Goal: Find specific page/section: Find specific page/section

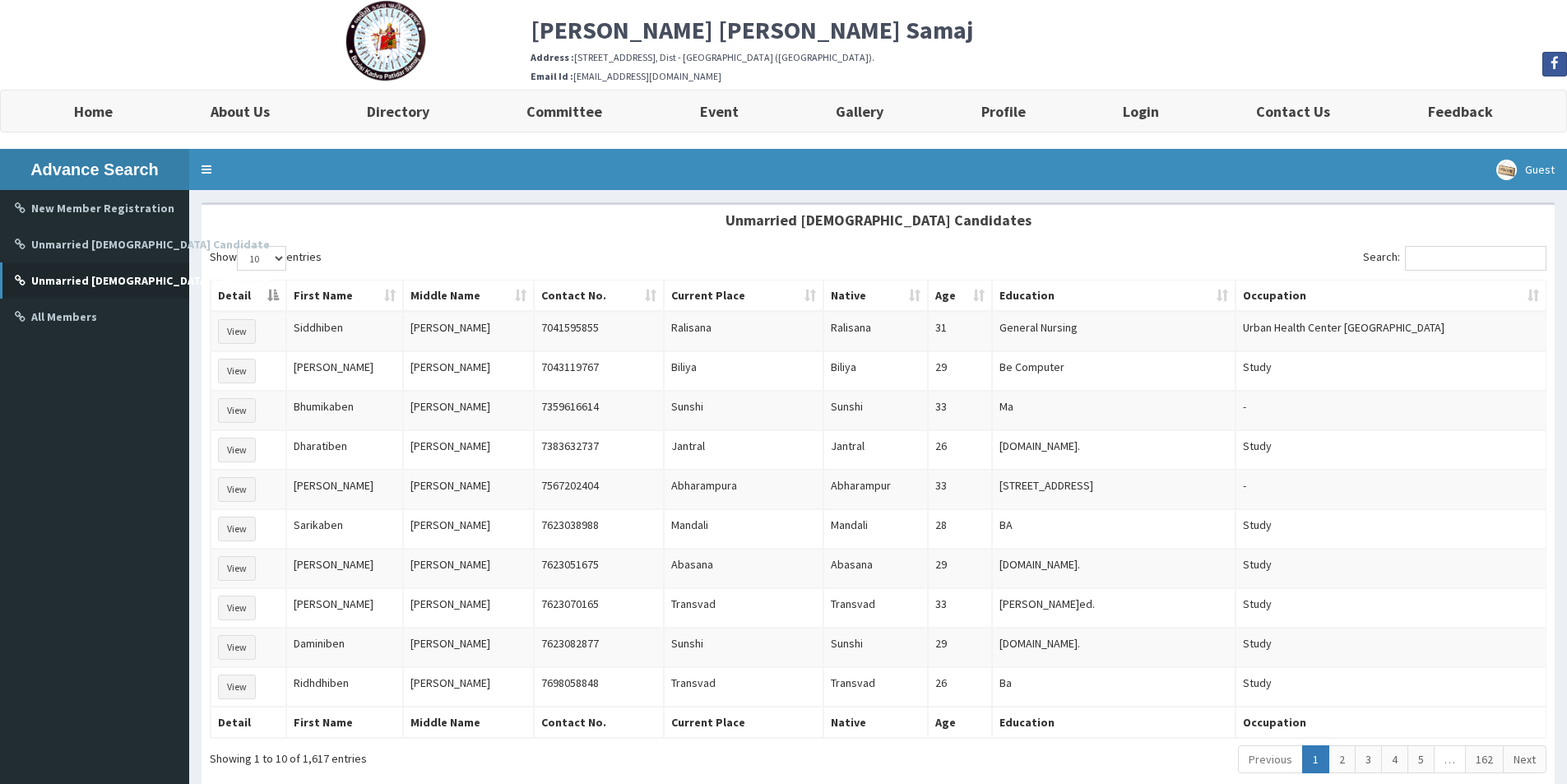
click at [144, 276] on b "Unmarried [DEMOGRAPHIC_DATA] Candidate" at bounding box center [151, 280] width 239 height 15
click at [1461, 259] on input "Search:" at bounding box center [1475, 258] width 142 height 25
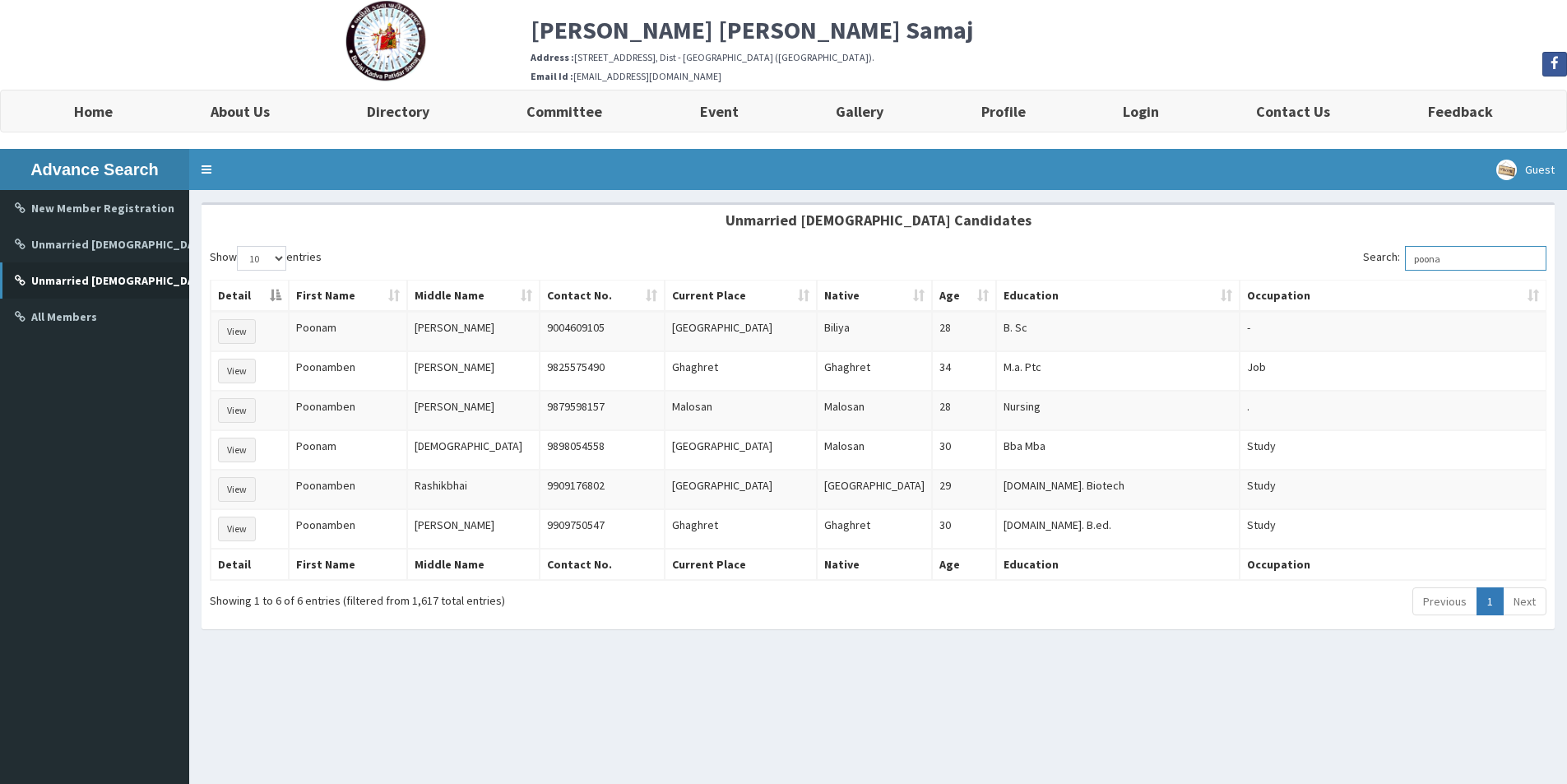
type input "poonam"
drag, startPoint x: 1487, startPoint y: 263, endPoint x: 1413, endPoint y: 264, distance: 74.0
click at [1413, 264] on label "Search: poonam" at bounding box center [1455, 258] width 183 height 25
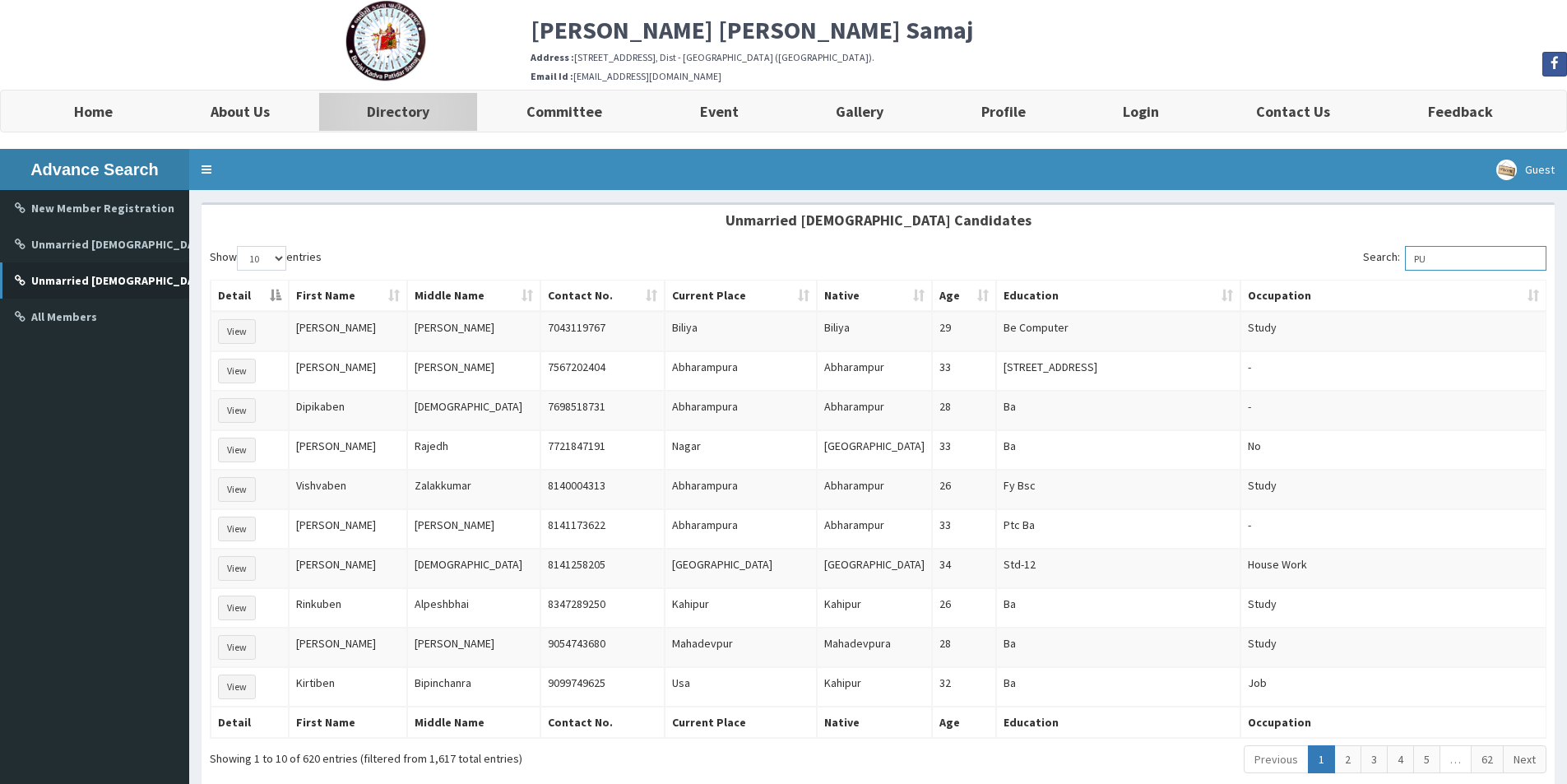
type input "PU"
click at [386, 110] on b "Directory" at bounding box center [399, 111] width 63 height 18
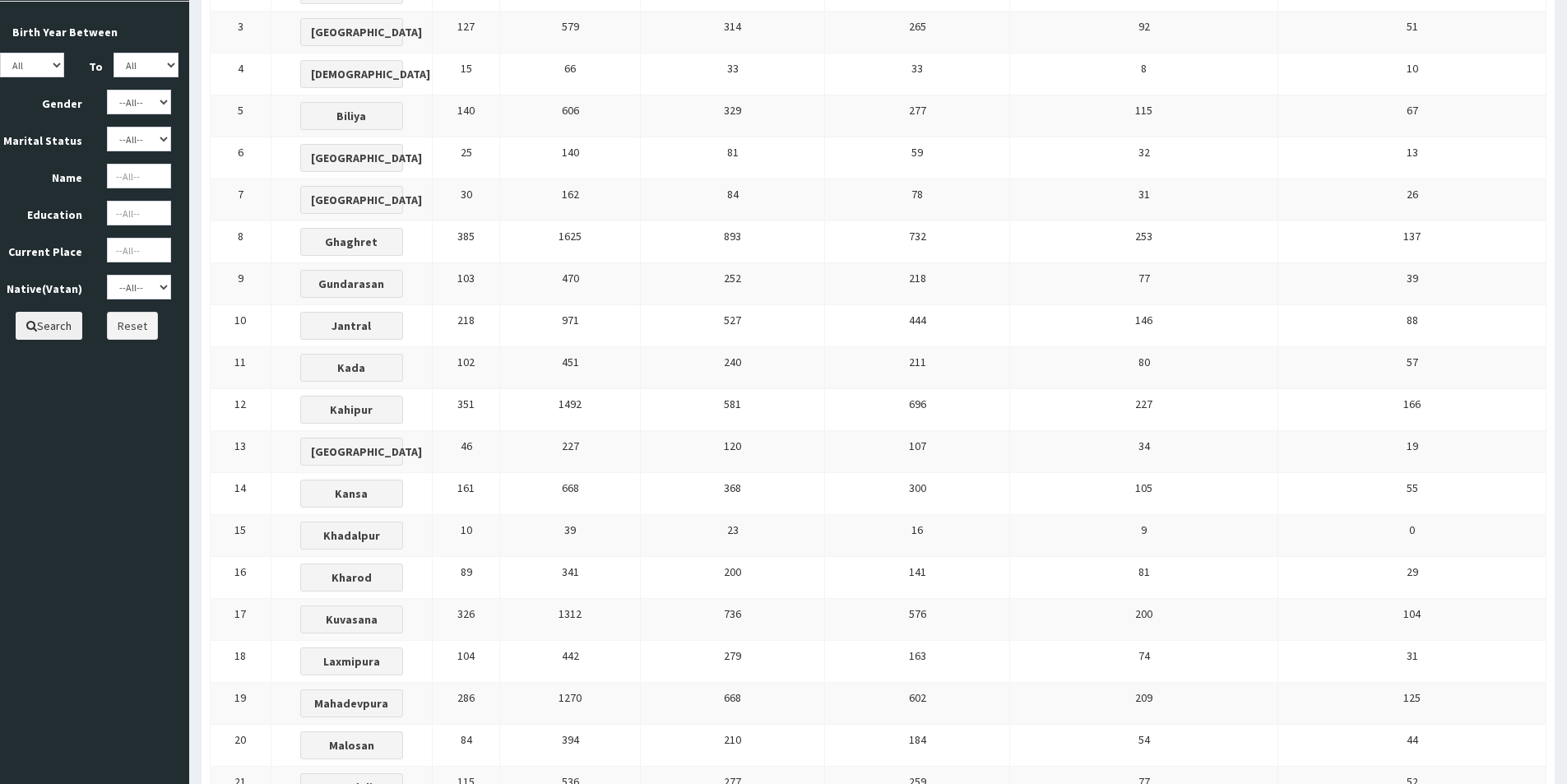
scroll to position [322, 0]
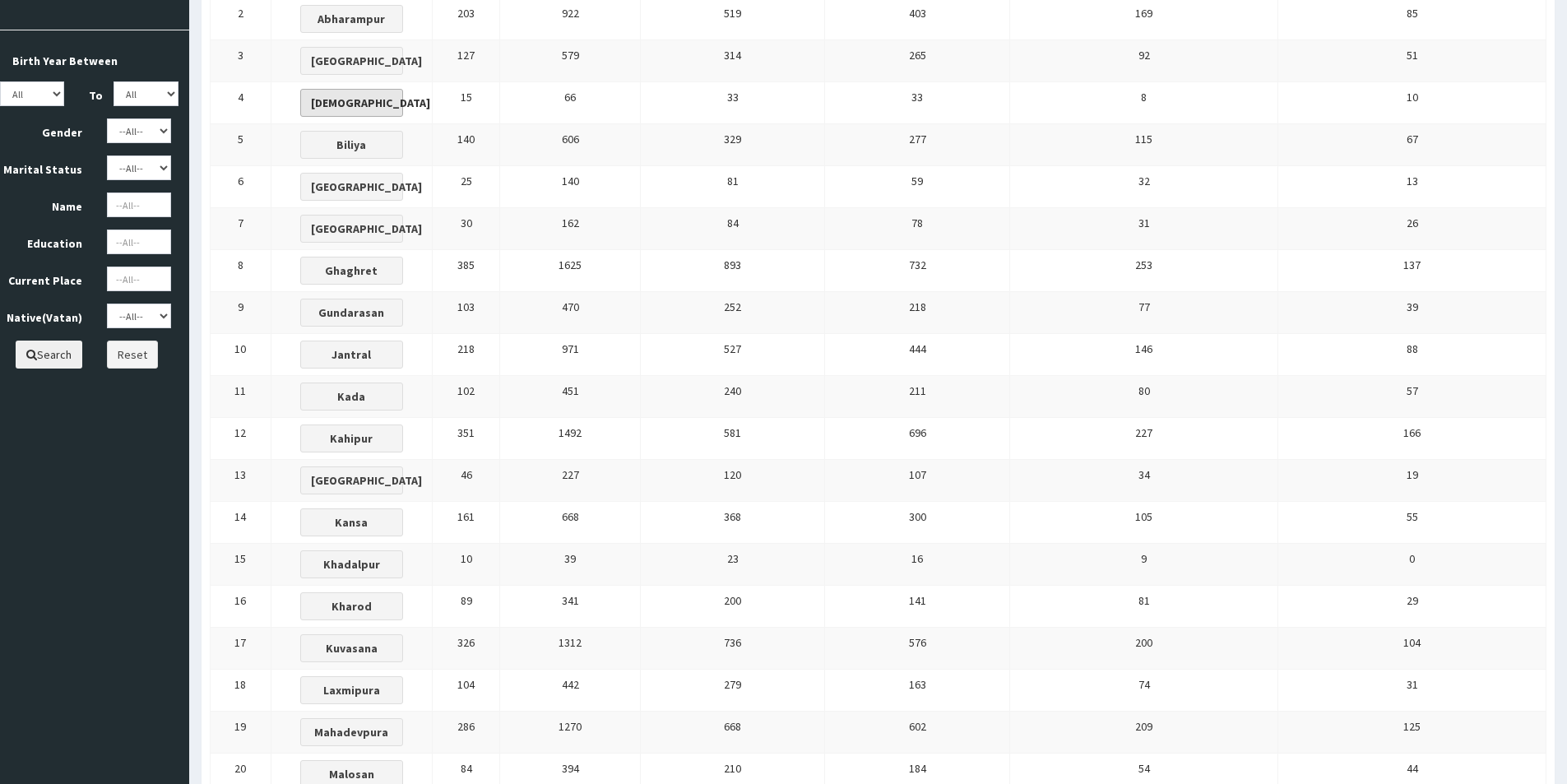
click at [430, 96] on b "[DEMOGRAPHIC_DATA]" at bounding box center [370, 103] width 119 height 15
